Goal: Transaction & Acquisition: Purchase product/service

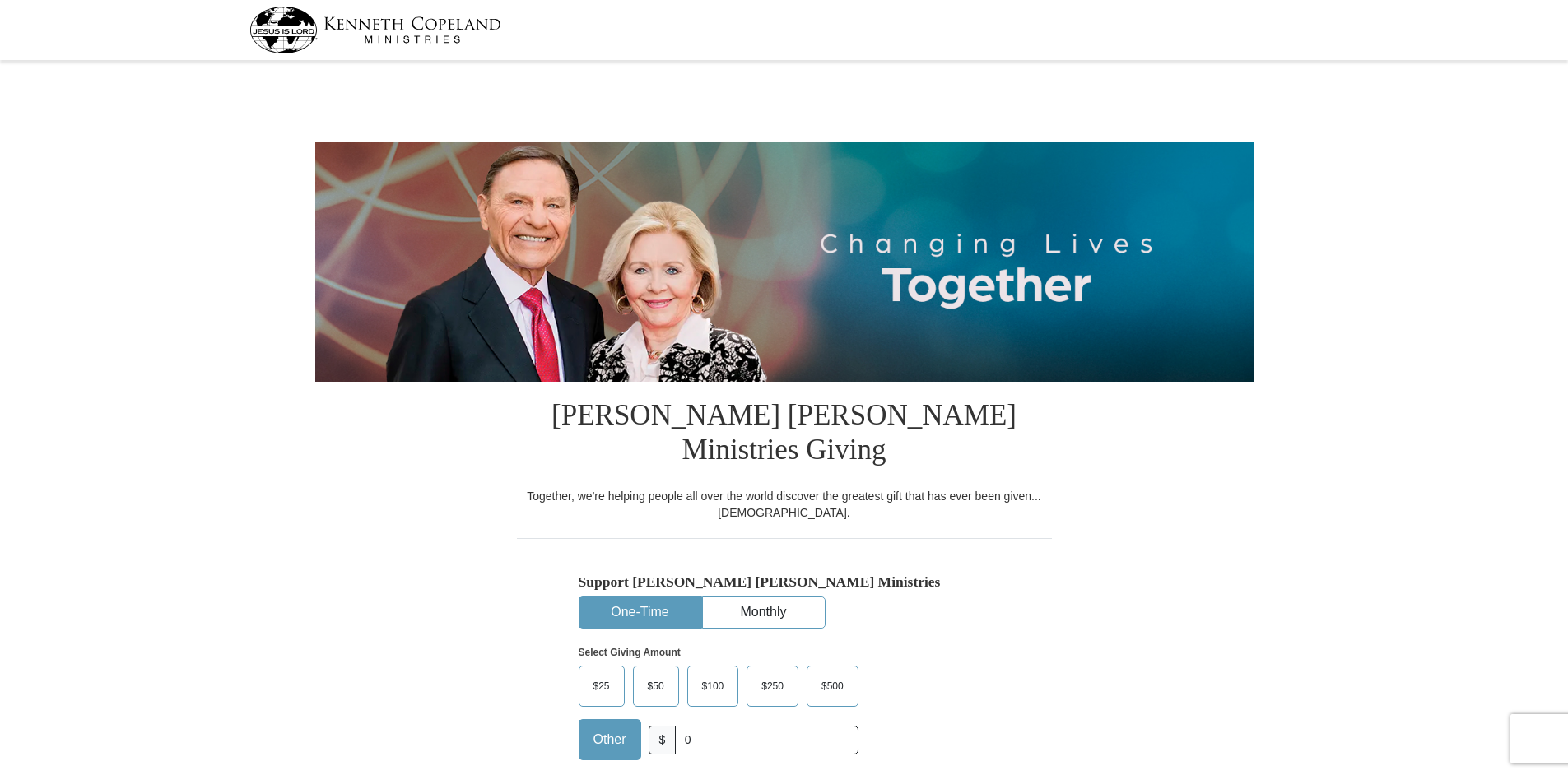
select select "OH"
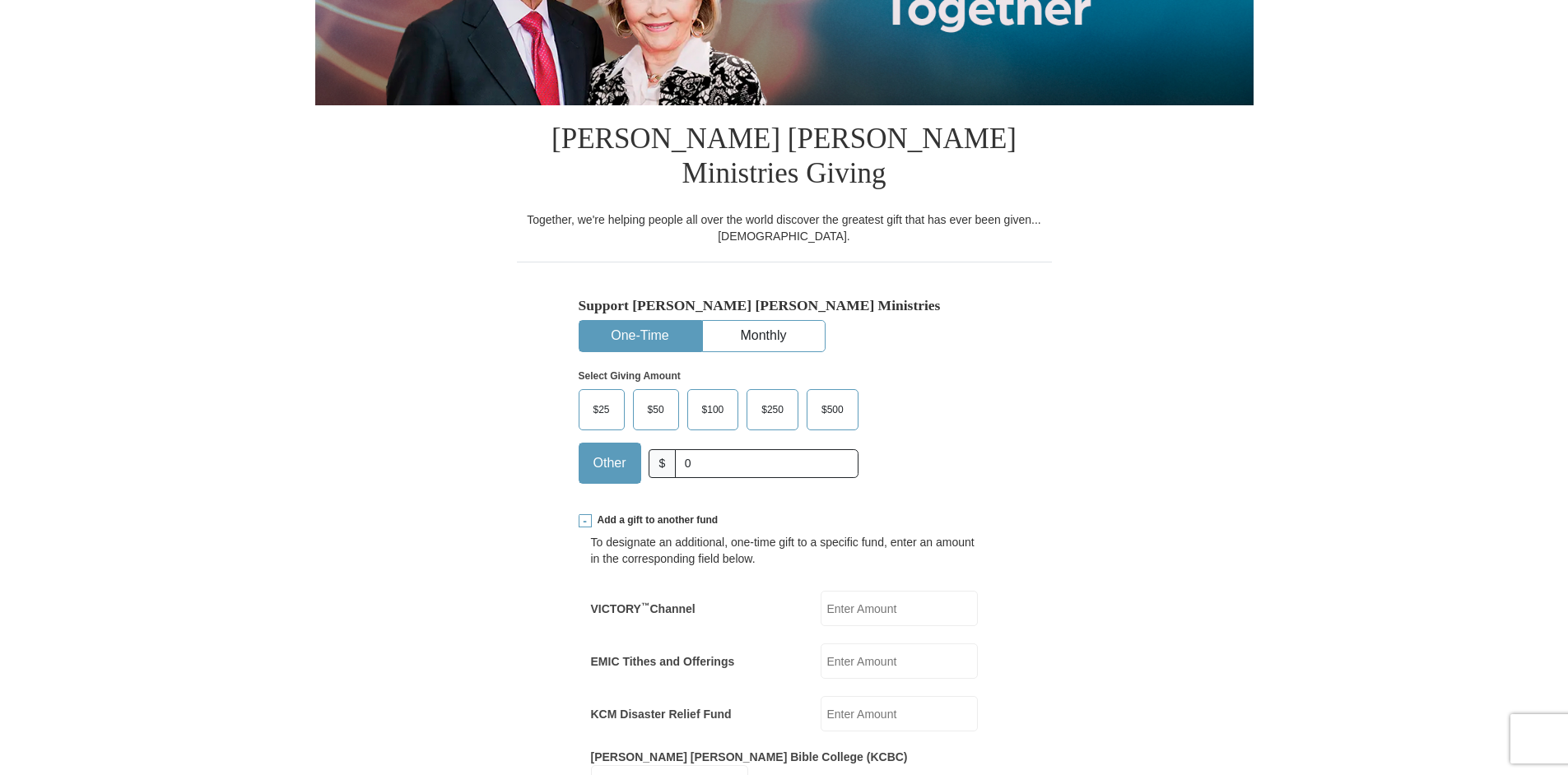
scroll to position [422, 0]
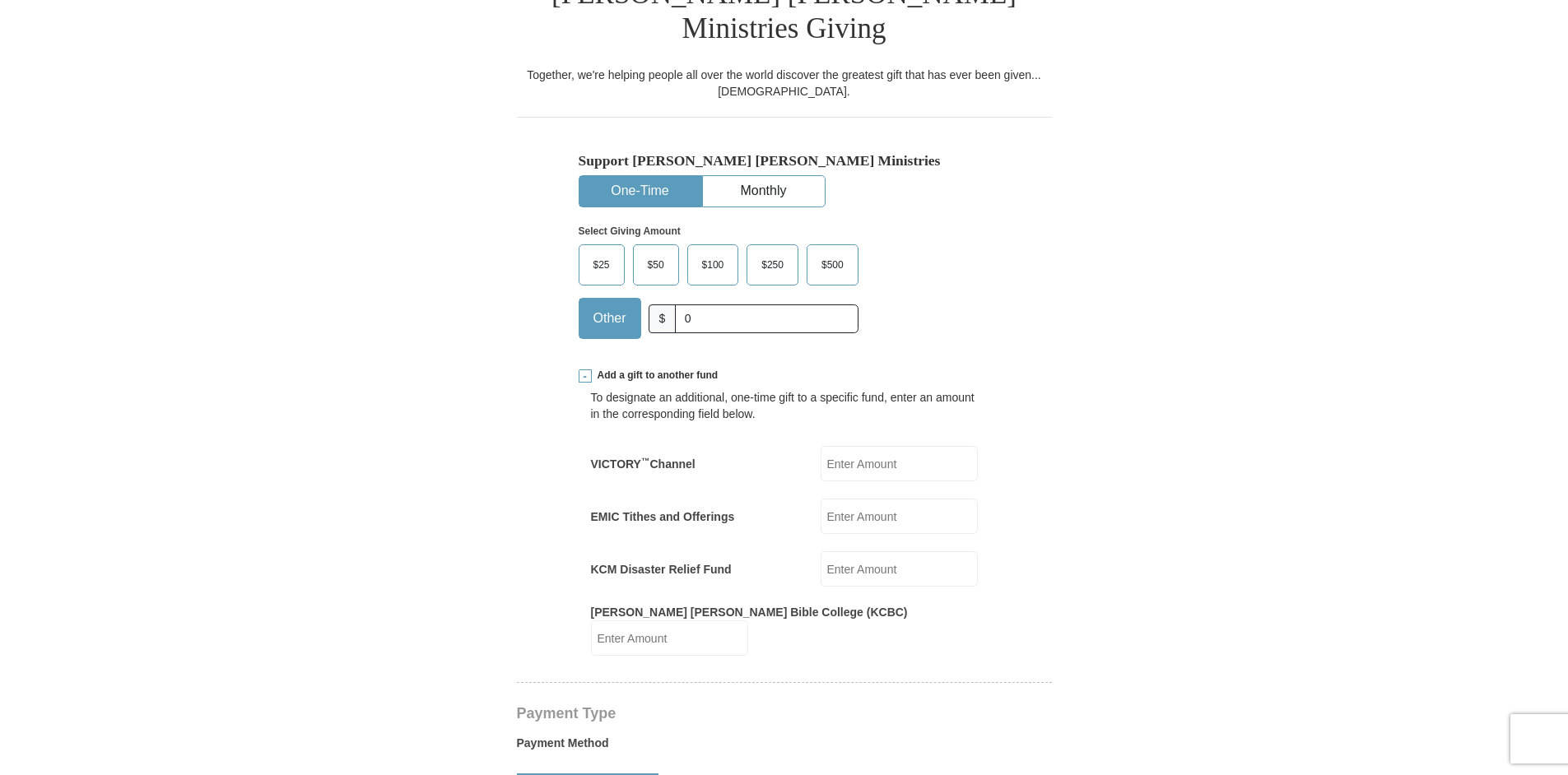
click at [875, 499] on input "EMIC Tithes and Offerings" at bounding box center [899, 516] width 157 height 35
type input "418"
click at [1094, 466] on form "Kenneth Copeland Ministries Giving Together, we're helping people all over the …" at bounding box center [784, 703] width 938 height 2118
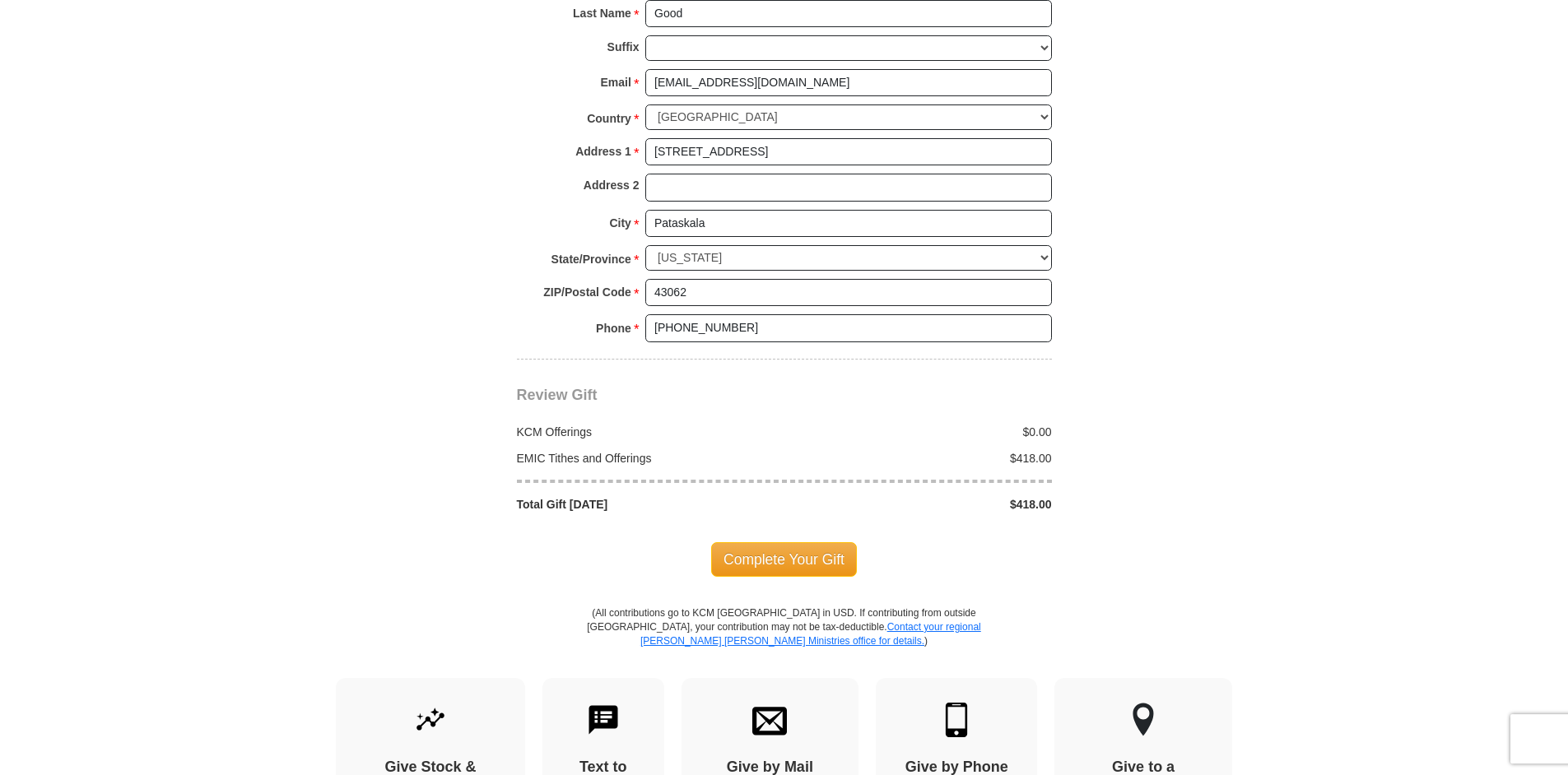
scroll to position [1514, 0]
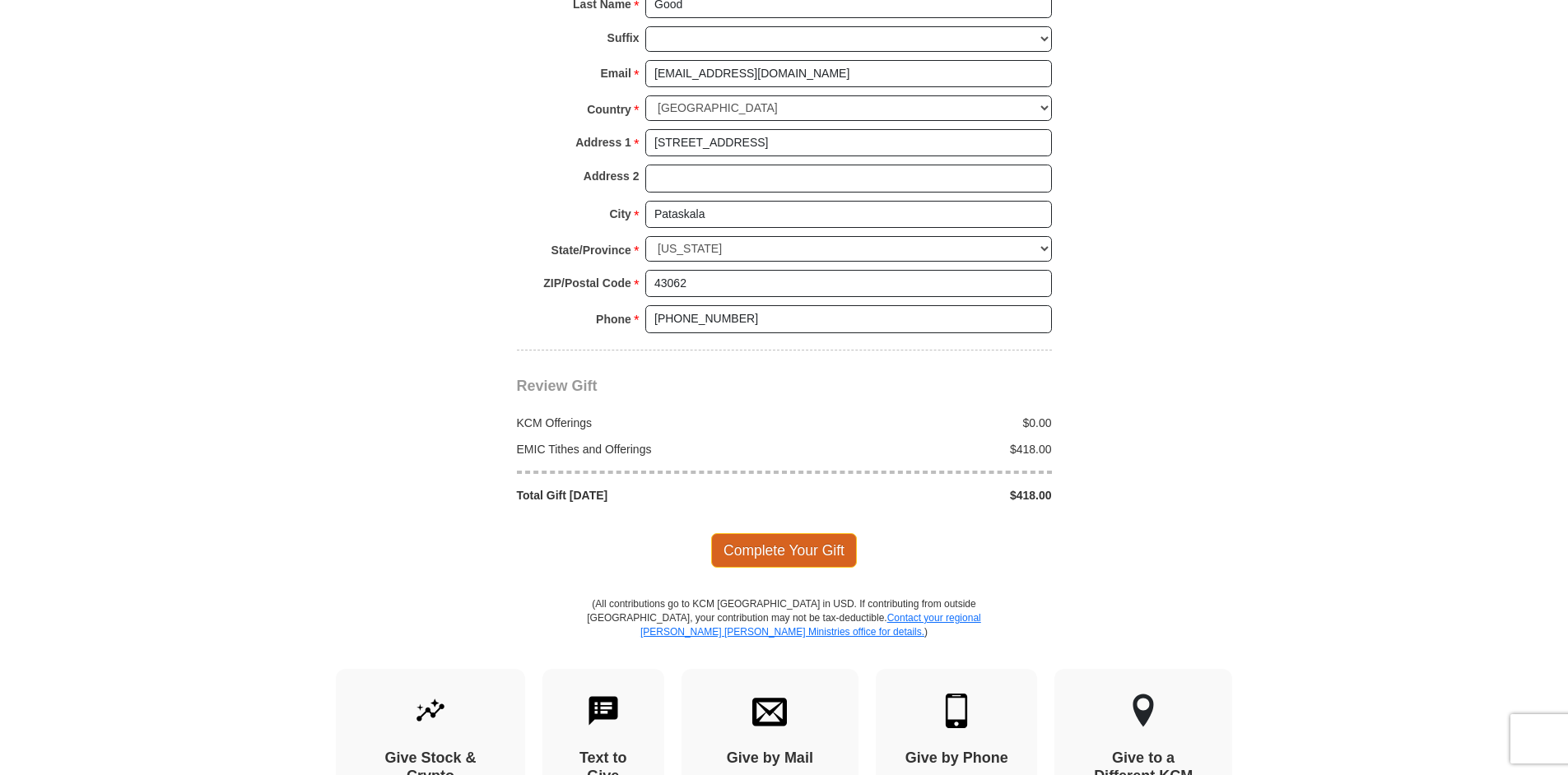
click at [773, 534] on span "Complete Your Gift" at bounding box center [784, 551] width 145 height 35
